Goal: Complete application form

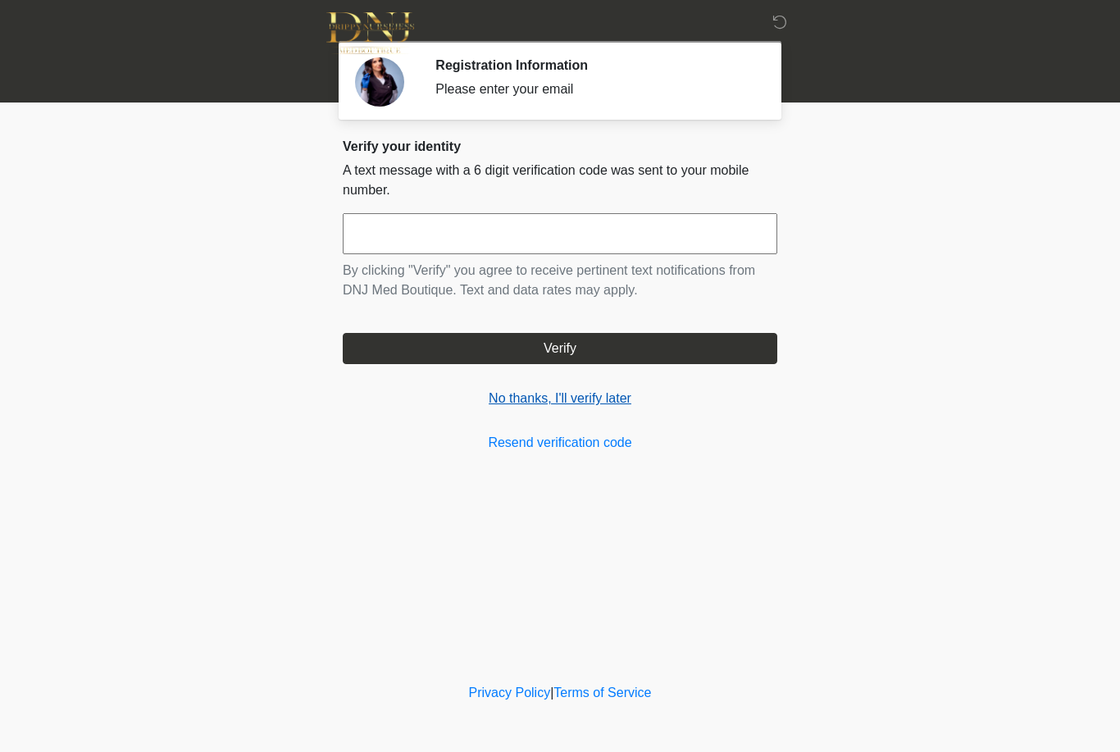
click at [604, 400] on link "No thanks, I'll verify later" at bounding box center [560, 399] width 435 height 20
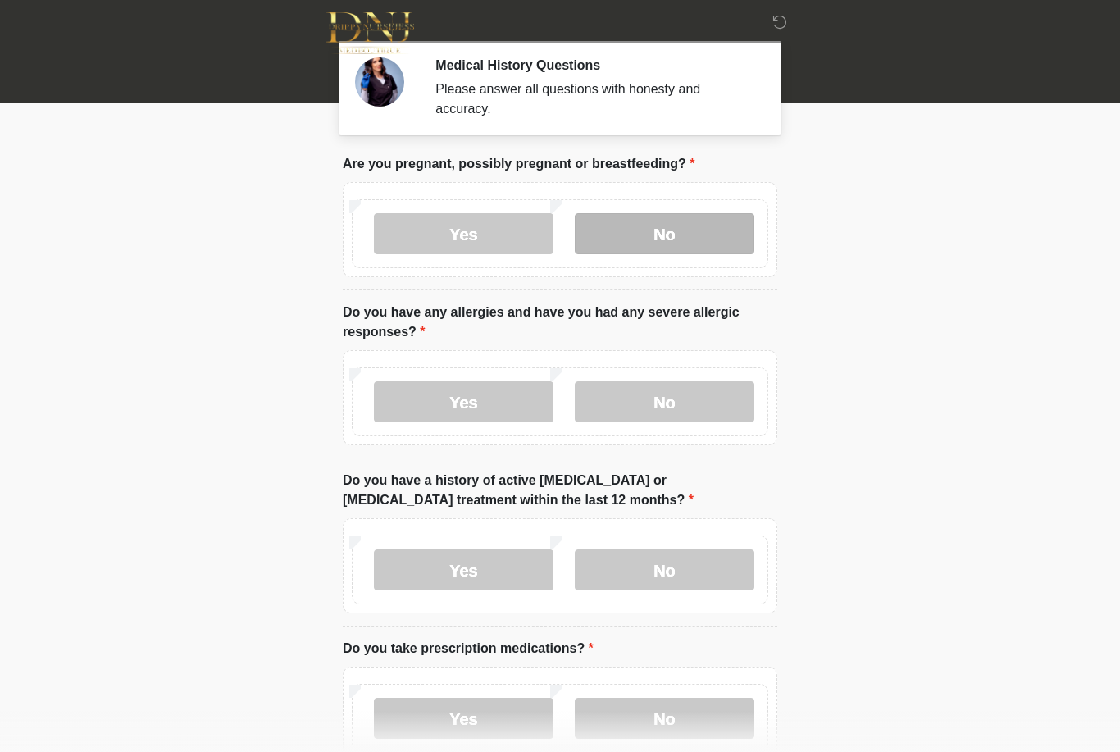
click at [726, 247] on label "No" at bounding box center [665, 233] width 180 height 41
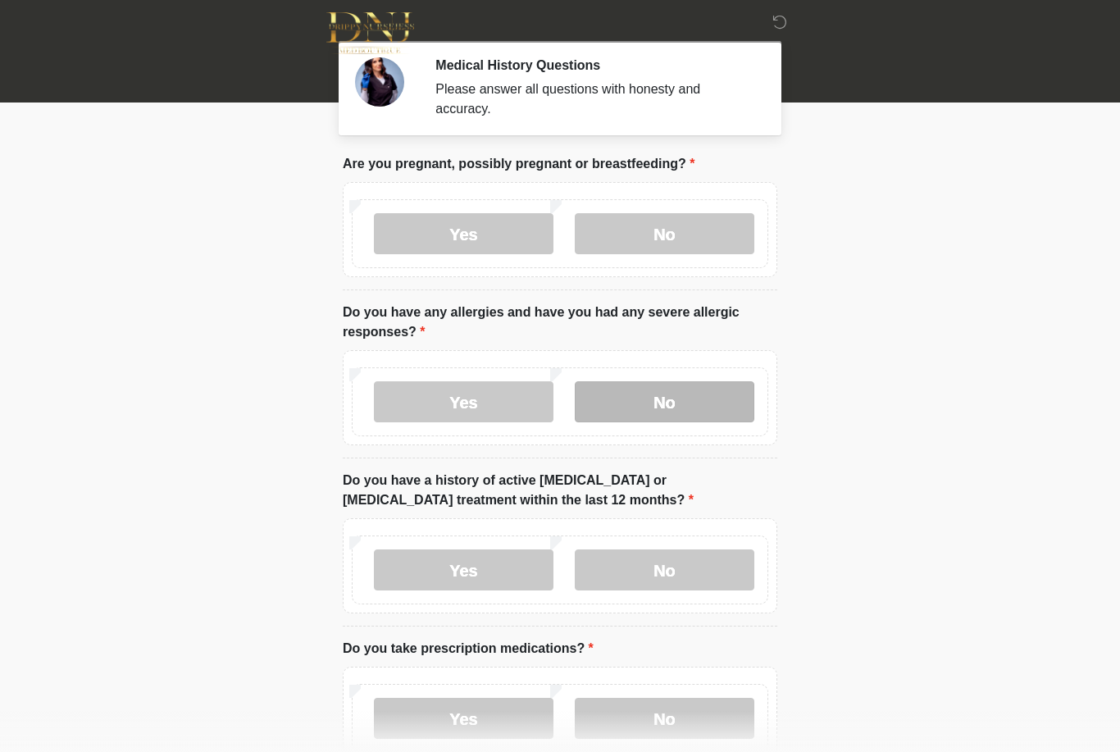
click at [663, 403] on label "No" at bounding box center [665, 401] width 180 height 41
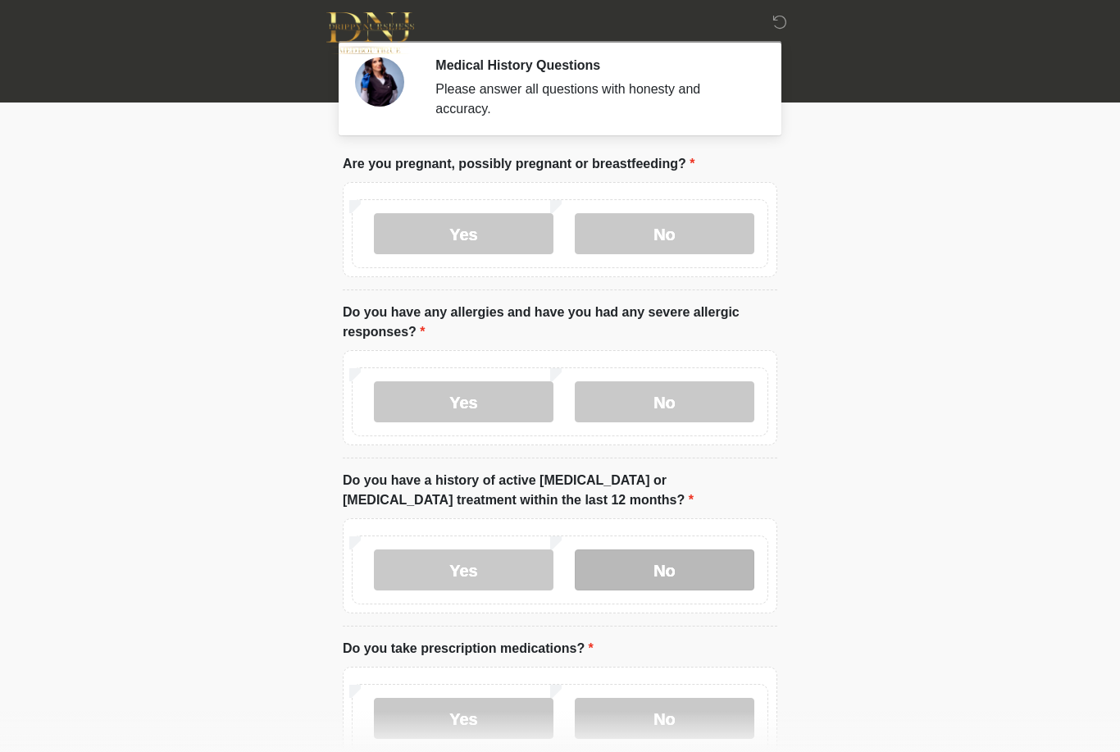
click at [698, 566] on label "No" at bounding box center [665, 569] width 180 height 41
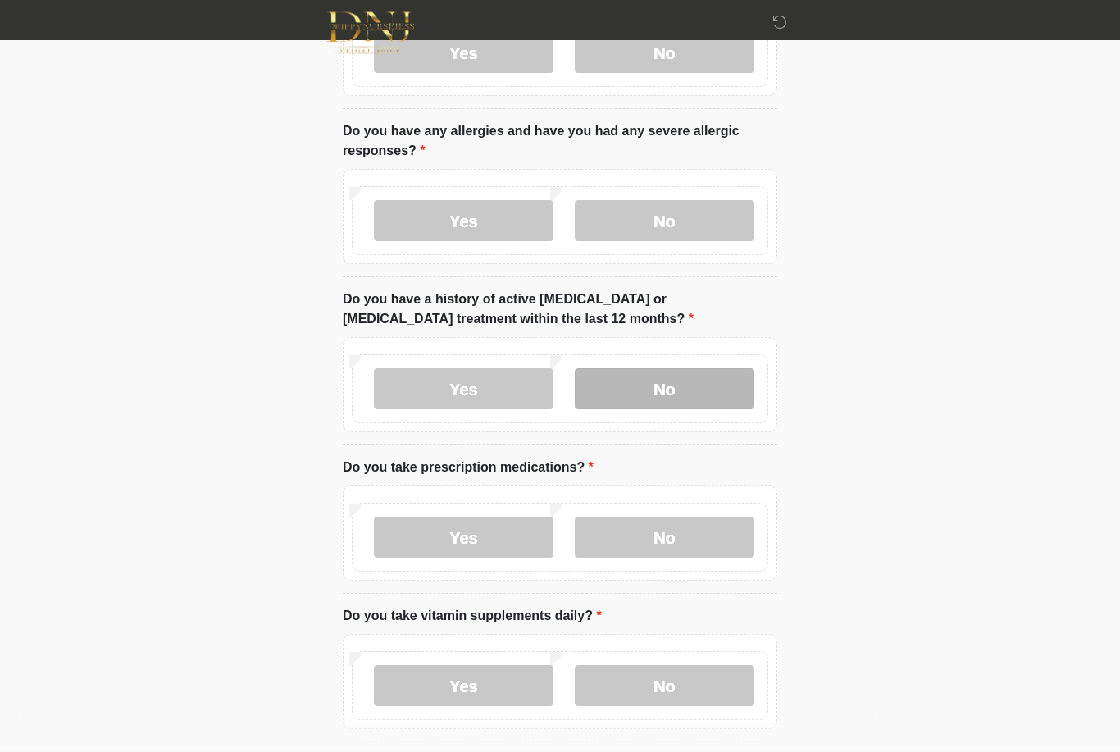
scroll to position [181, 0]
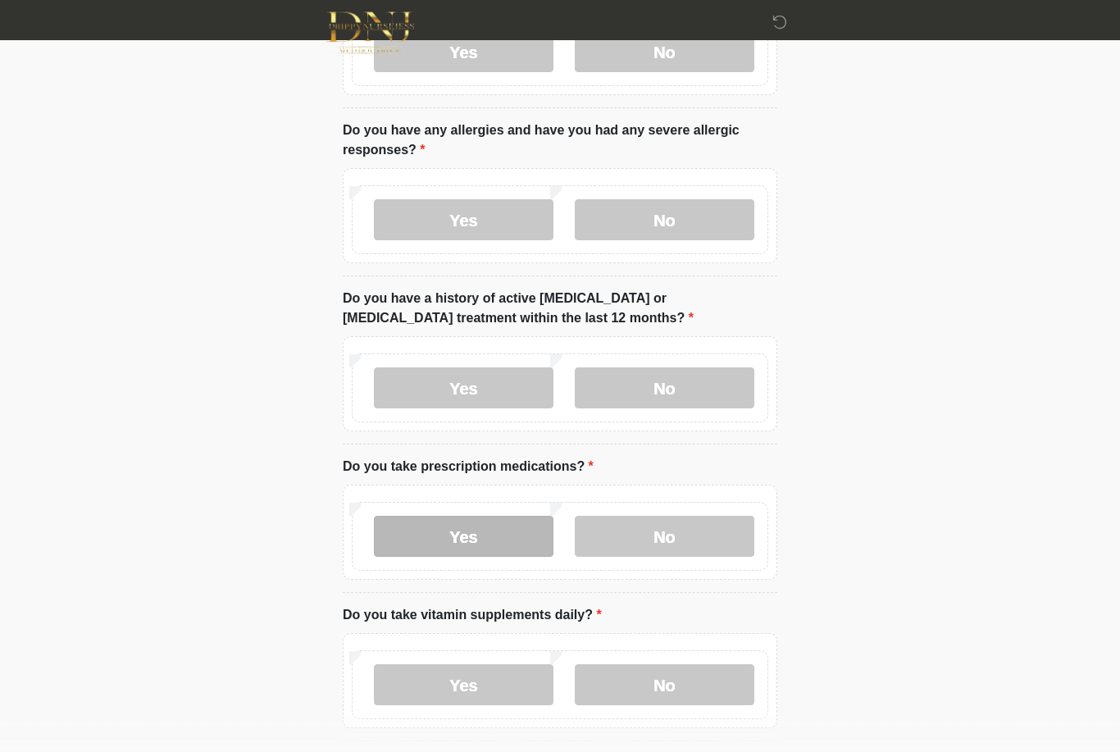
click at [495, 545] on label "Yes" at bounding box center [464, 537] width 180 height 41
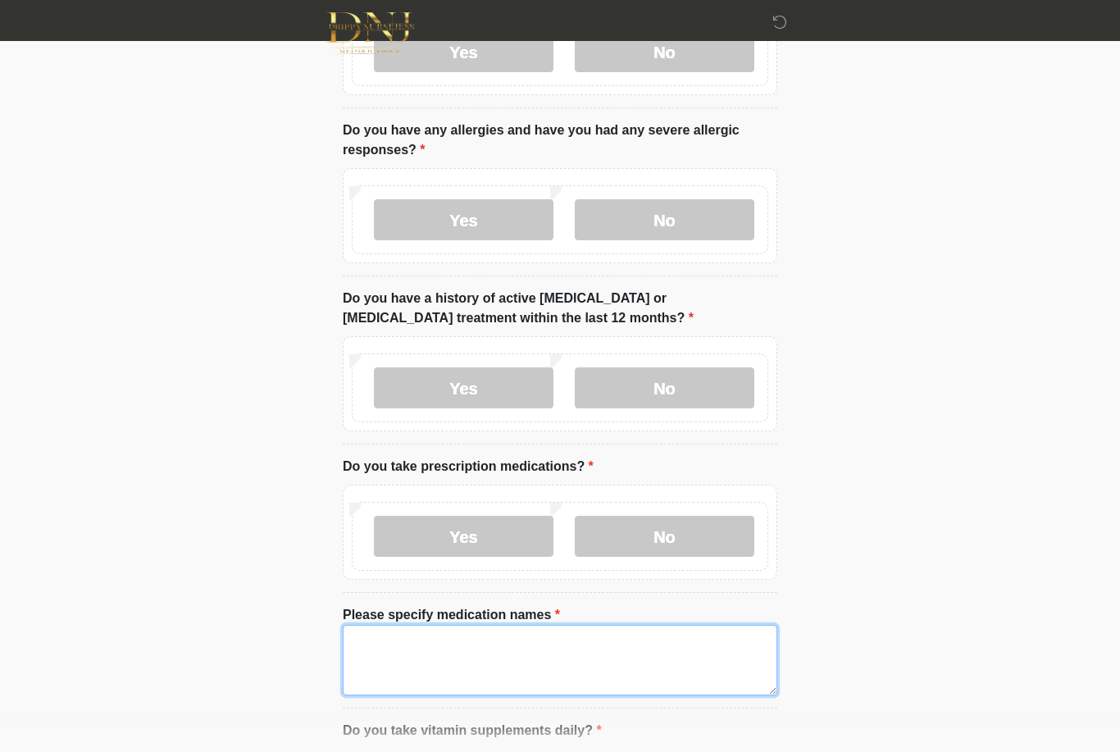
click at [550, 661] on textarea "Please specify medication names" at bounding box center [560, 660] width 435 height 71
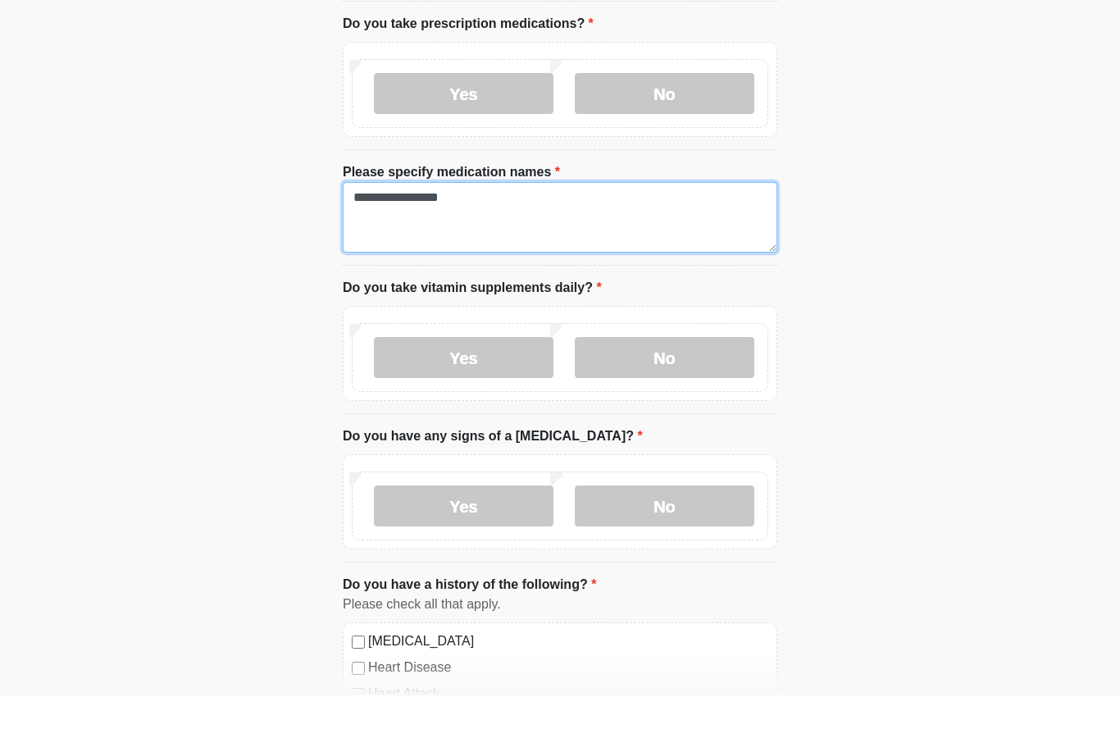
scroll to position [579, 0]
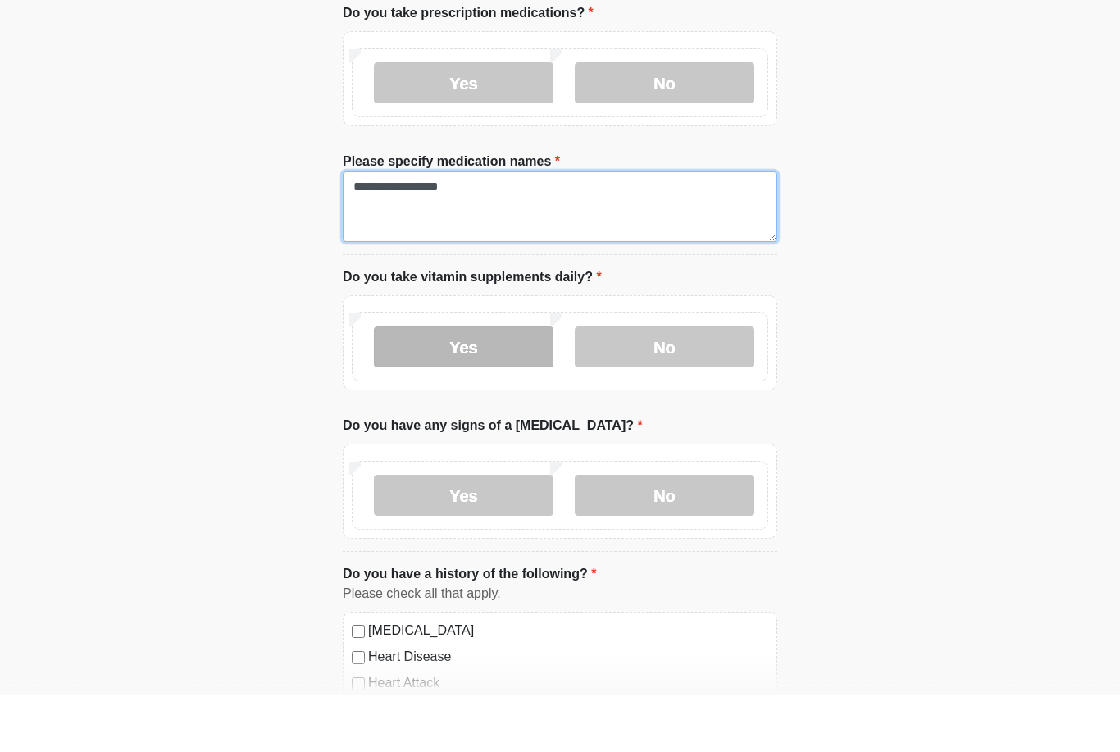
type textarea "**********"
click at [510, 383] on label "Yes" at bounding box center [464, 403] width 180 height 41
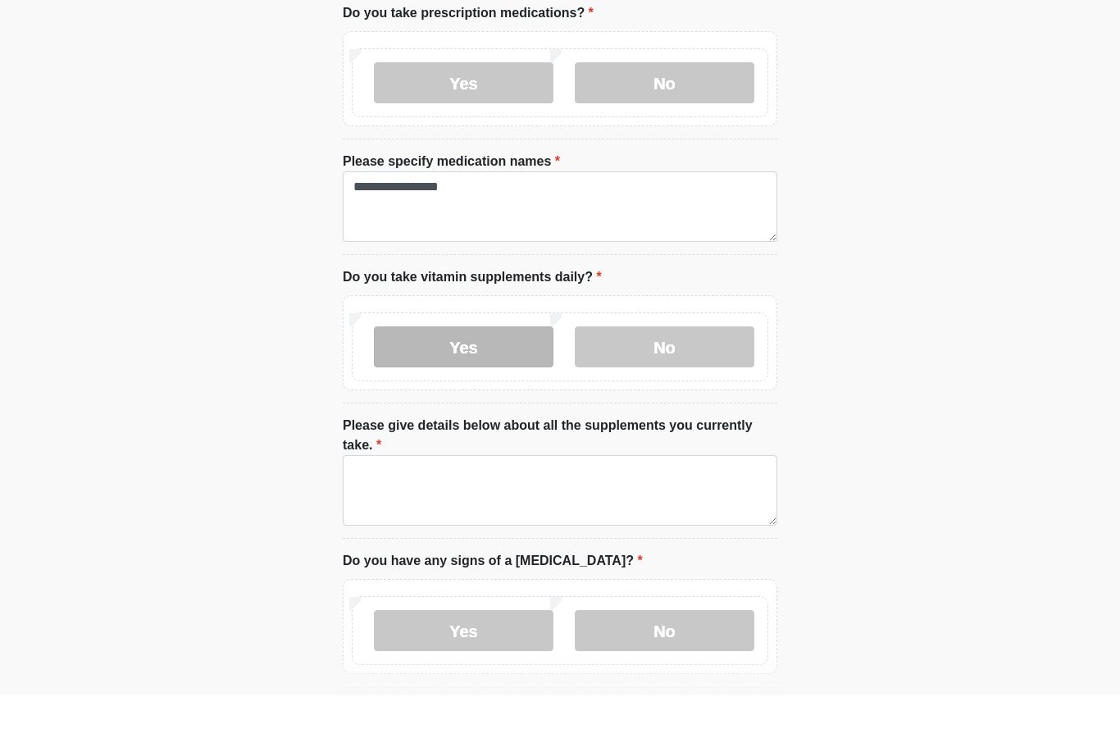
scroll to position [636, 0]
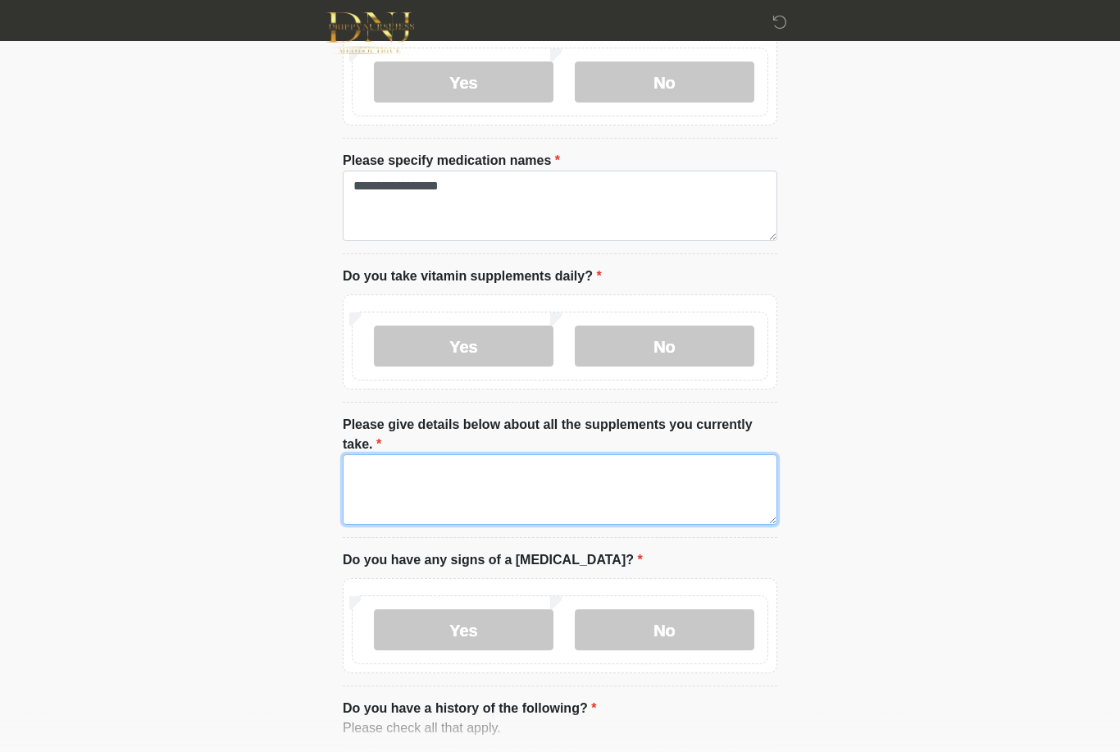
click at [608, 485] on textarea "Please give details below about all the supplements you currently take." at bounding box center [560, 489] width 435 height 71
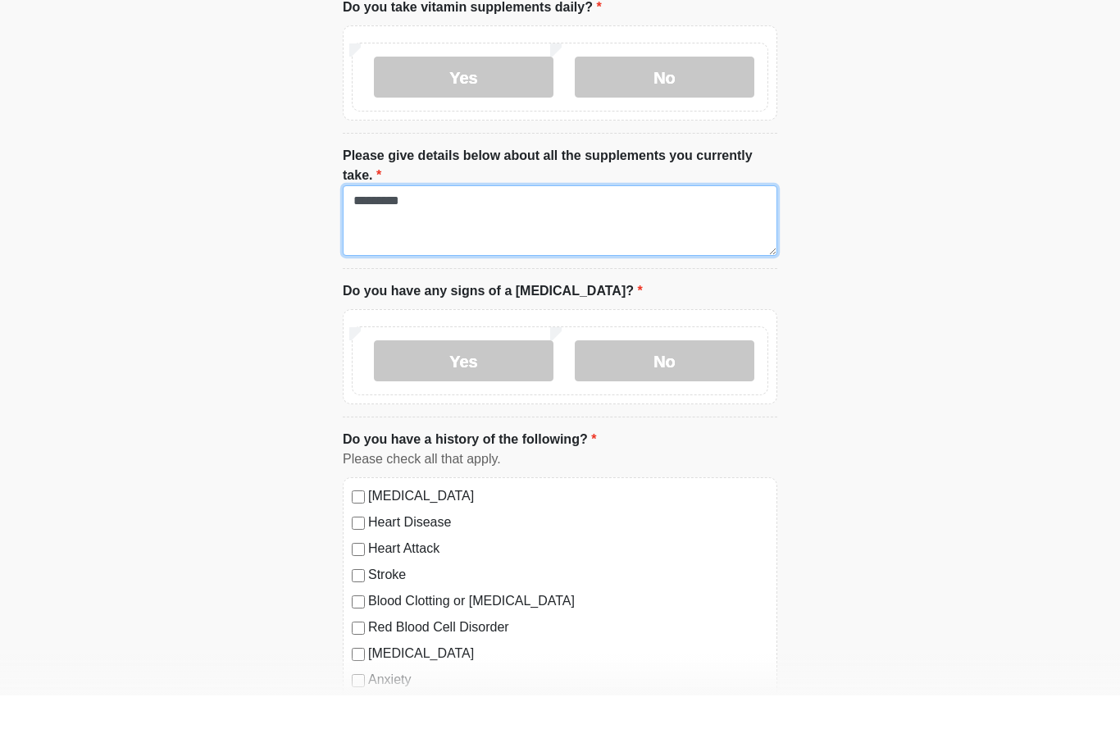
scroll to position [858, 0]
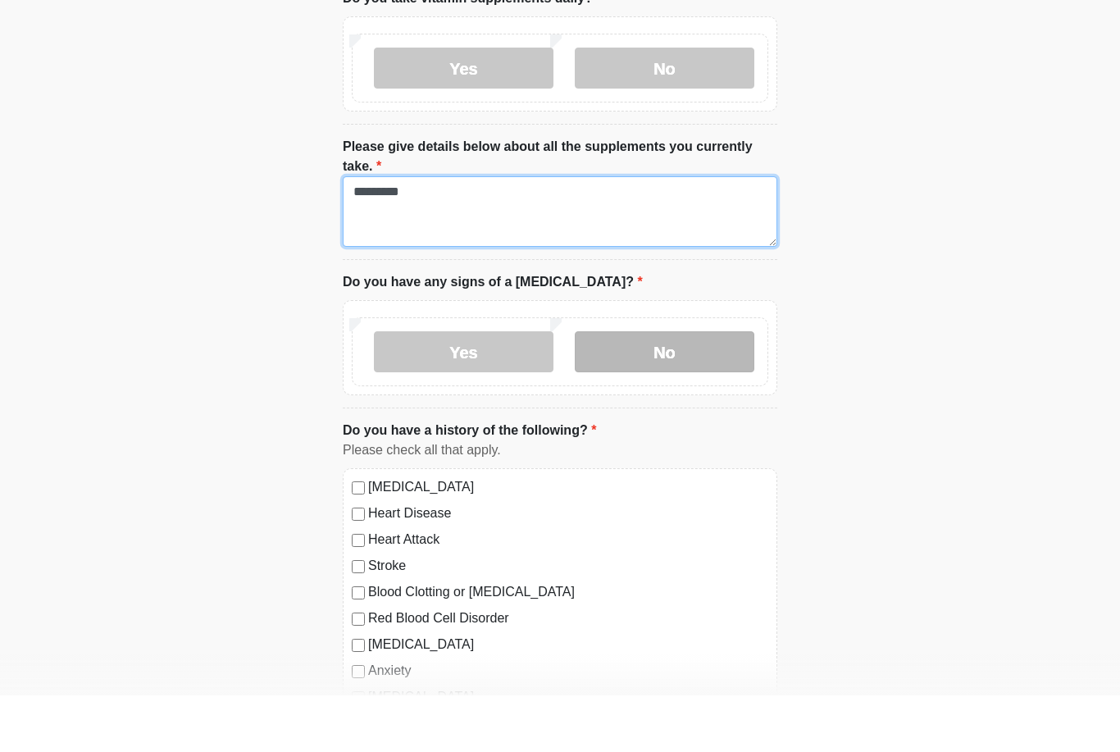
type textarea "*********"
click at [706, 388] on label "No" at bounding box center [665, 408] width 180 height 41
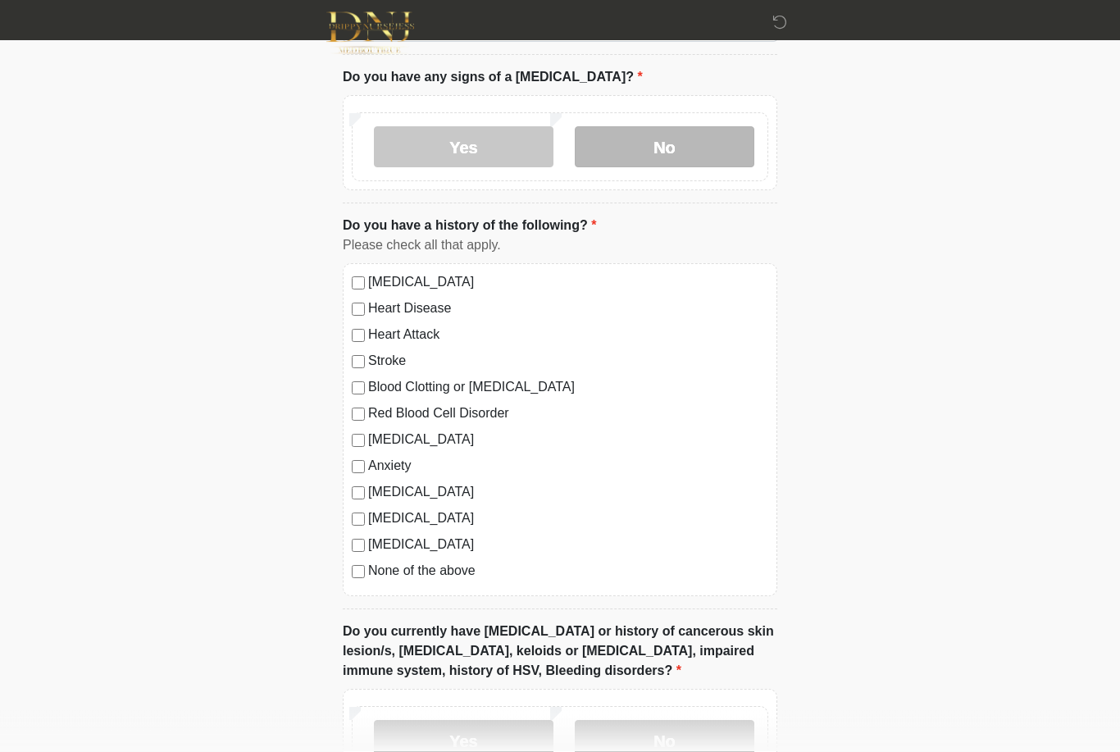
scroll to position [1121, 0]
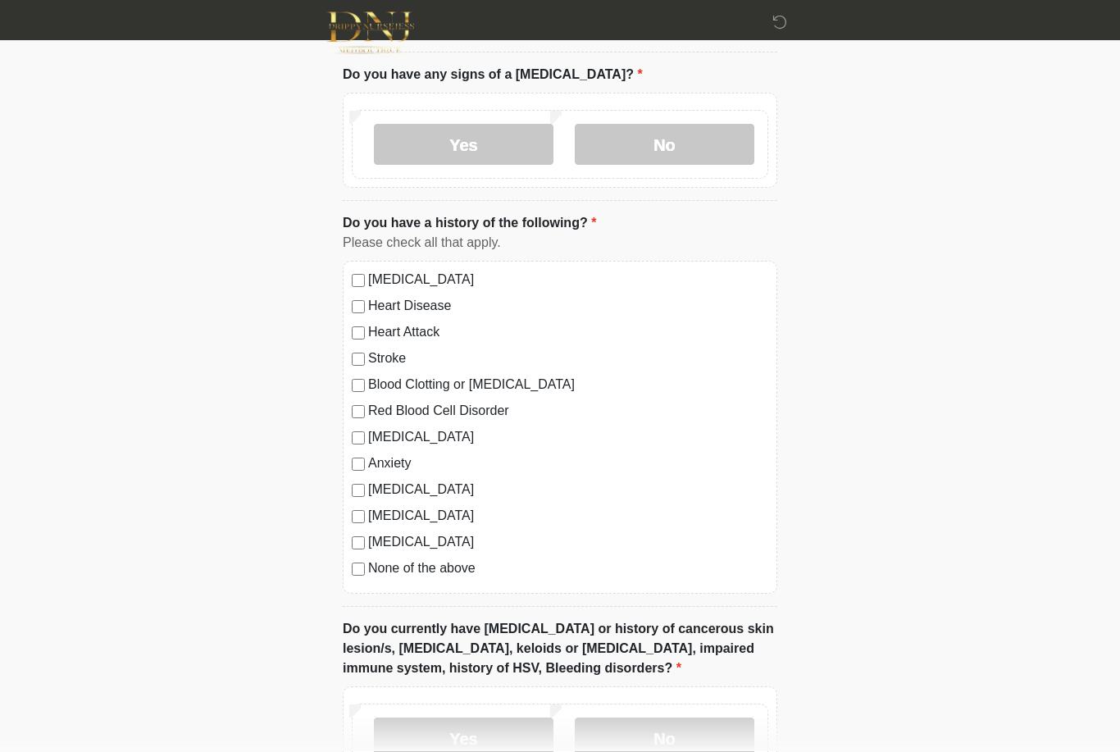
click at [445, 485] on label "Autoimmune Disorder" at bounding box center [568, 491] width 400 height 20
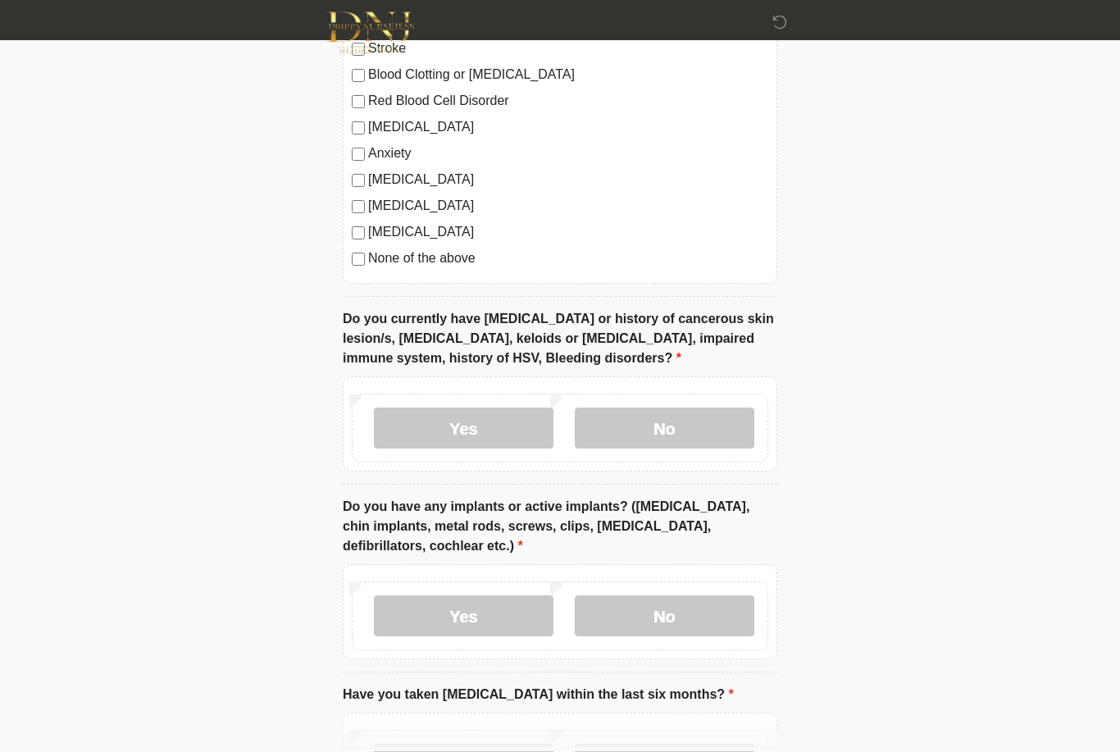
scroll to position [1445, 0]
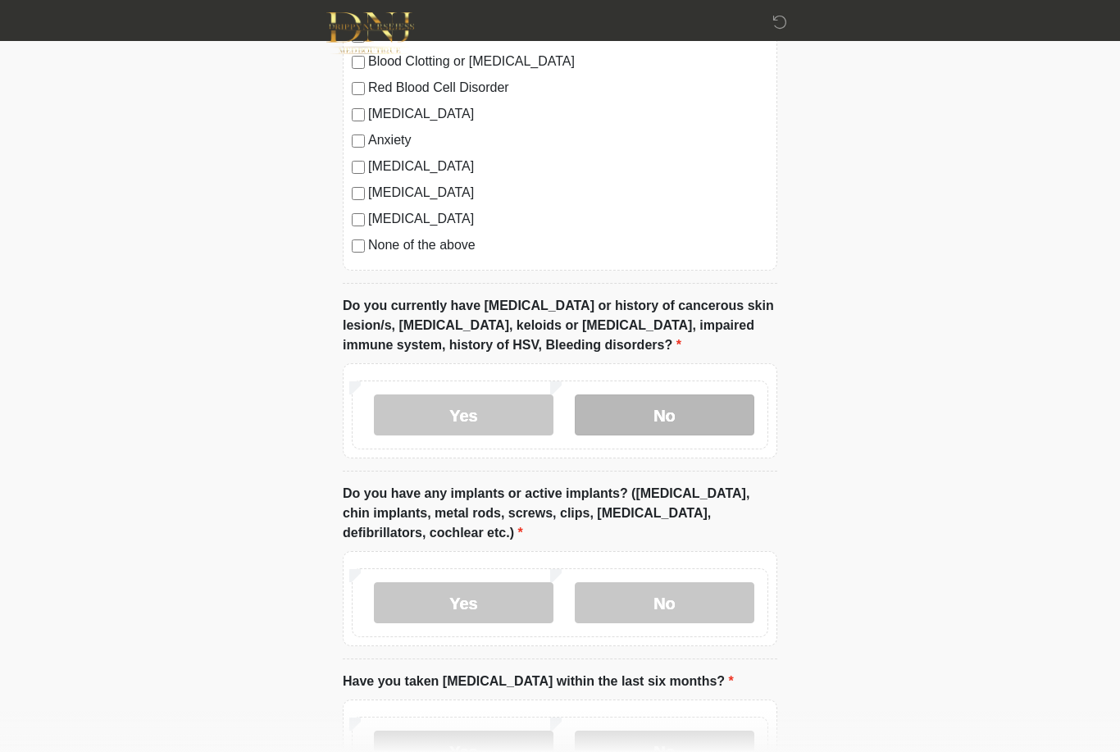
click at [709, 403] on label "No" at bounding box center [665, 414] width 180 height 41
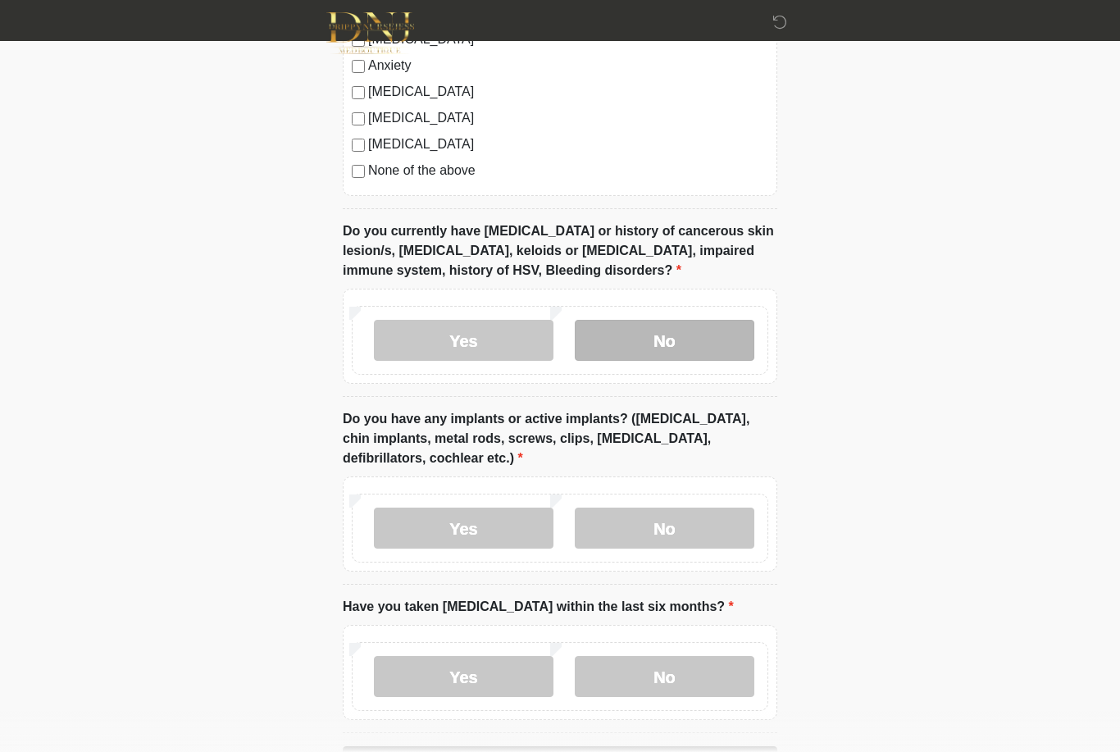
scroll to position [1576, 0]
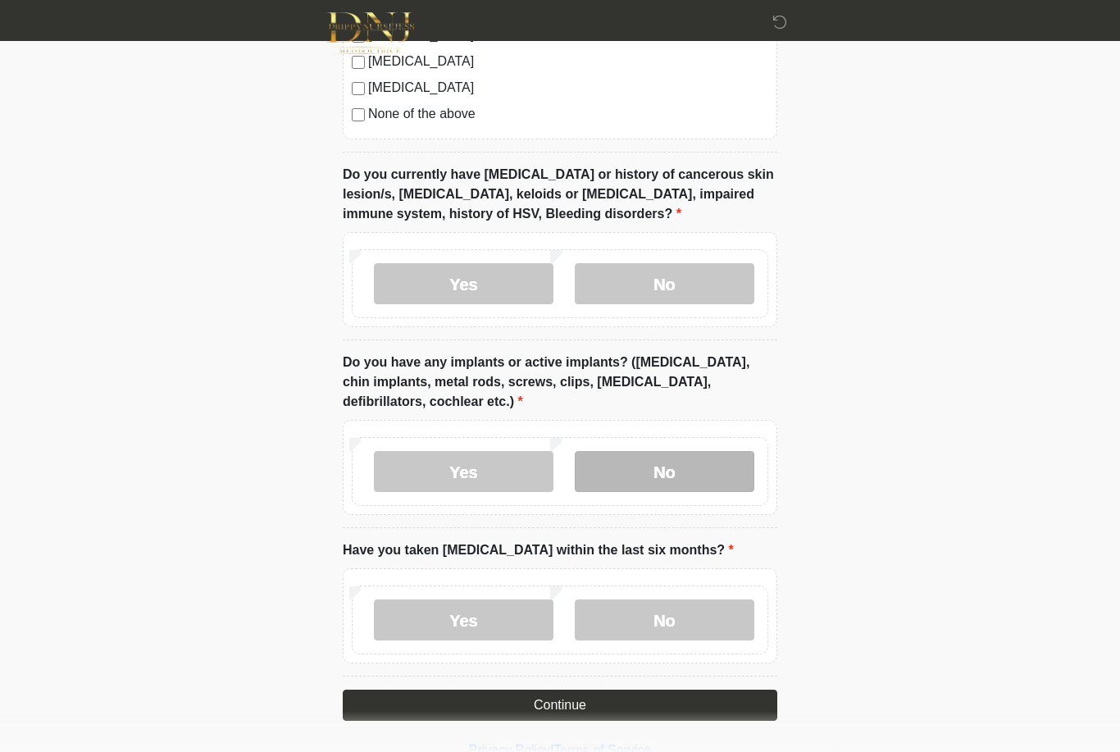
click at [706, 472] on label "No" at bounding box center [665, 471] width 180 height 41
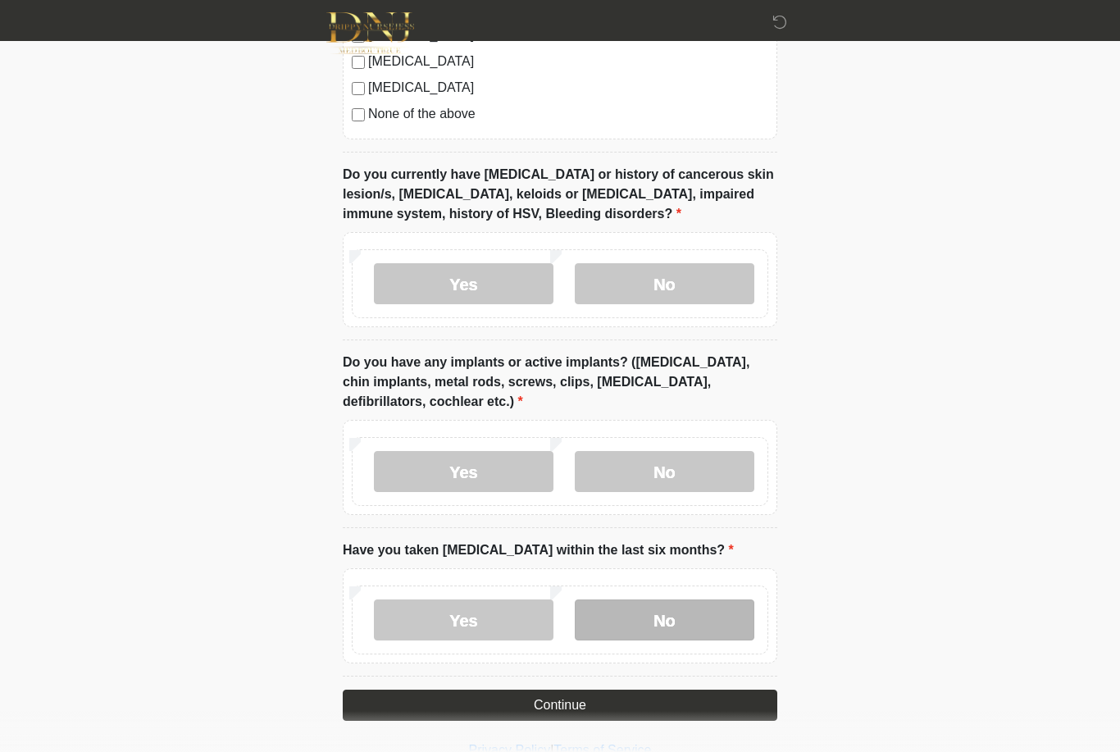
click at [687, 619] on label "No" at bounding box center [665, 619] width 180 height 41
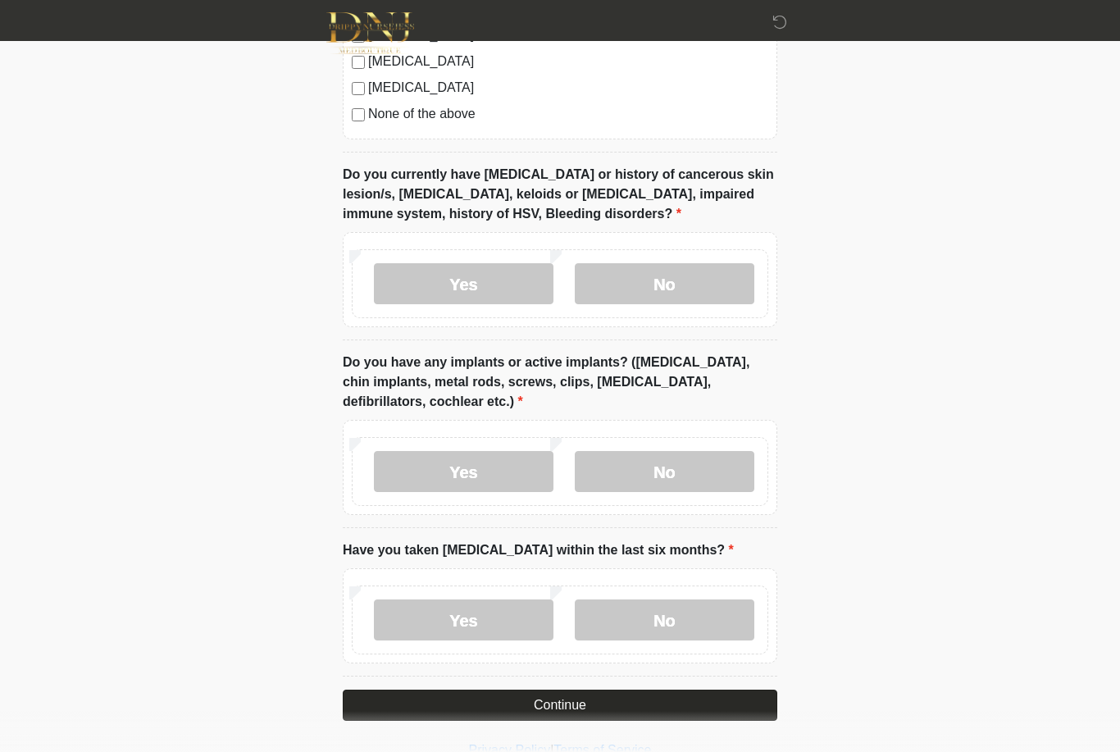
click at [682, 706] on button "Continue" at bounding box center [560, 705] width 435 height 31
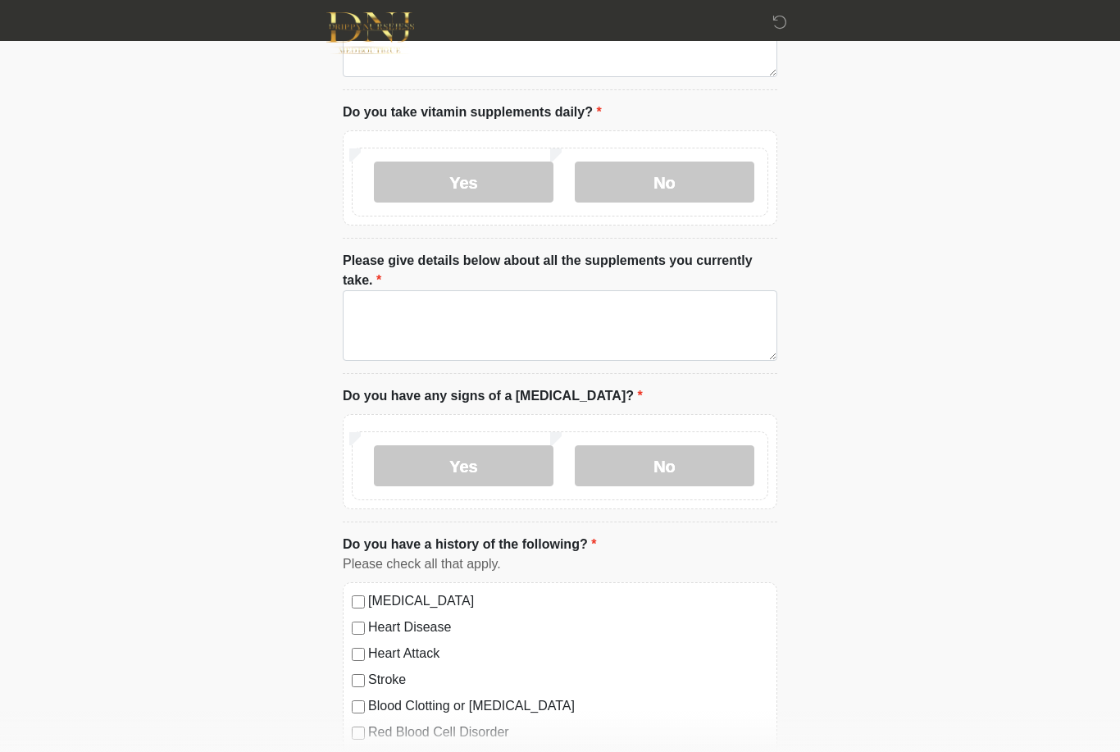
scroll to position [0, 0]
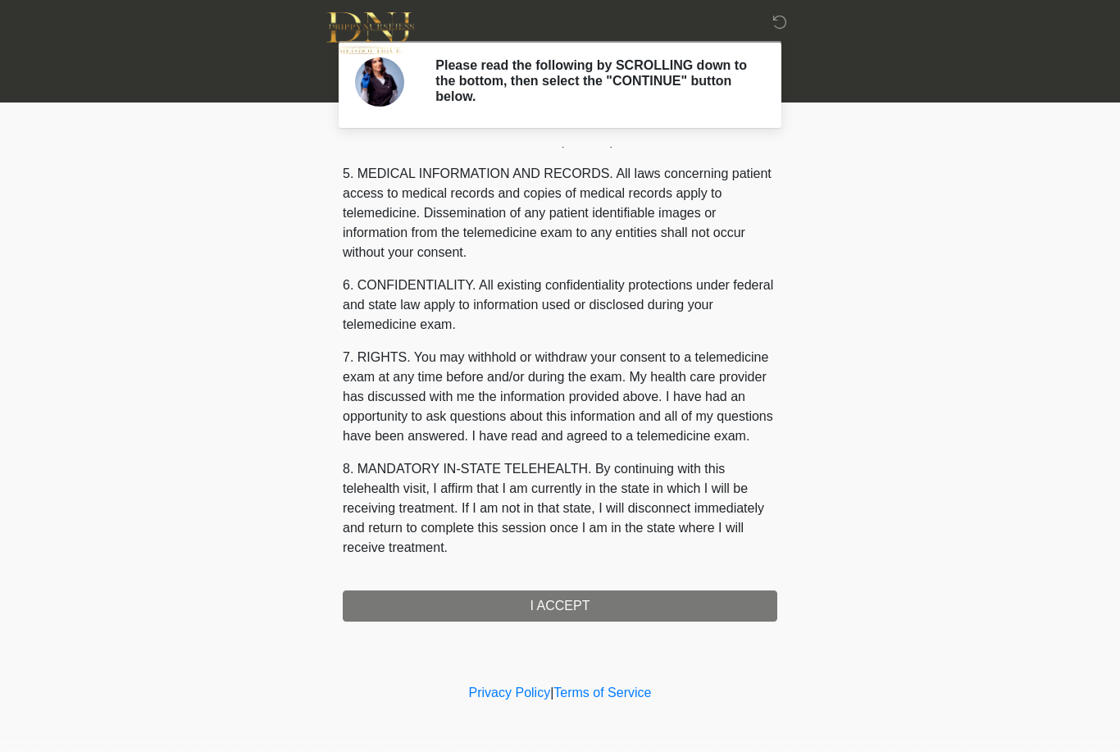
click at [660, 613] on button "I ACCEPT" at bounding box center [560, 605] width 435 height 31
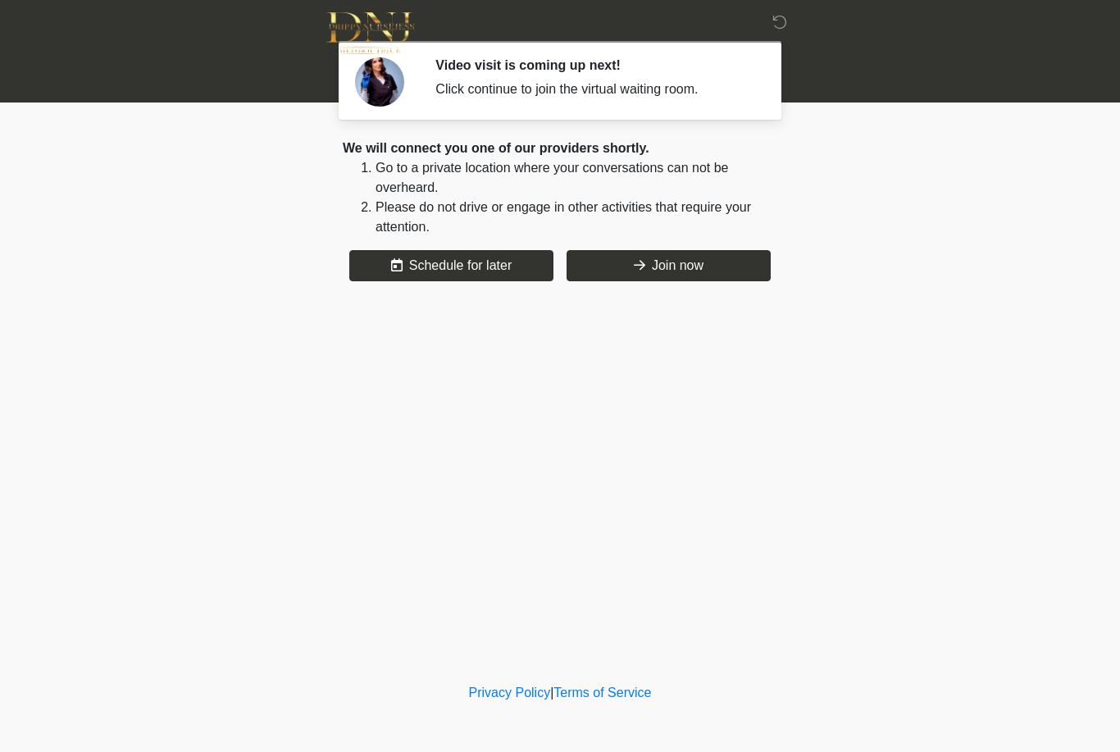
click at [723, 294] on div "‎ ‎ Video visit is coming up next! Click continue to join the virtual waiting r…" at bounding box center [560, 339] width 492 height 647
click at [712, 279] on button "Join now" at bounding box center [669, 265] width 204 height 31
